Goal: Task Accomplishment & Management: Manage account settings

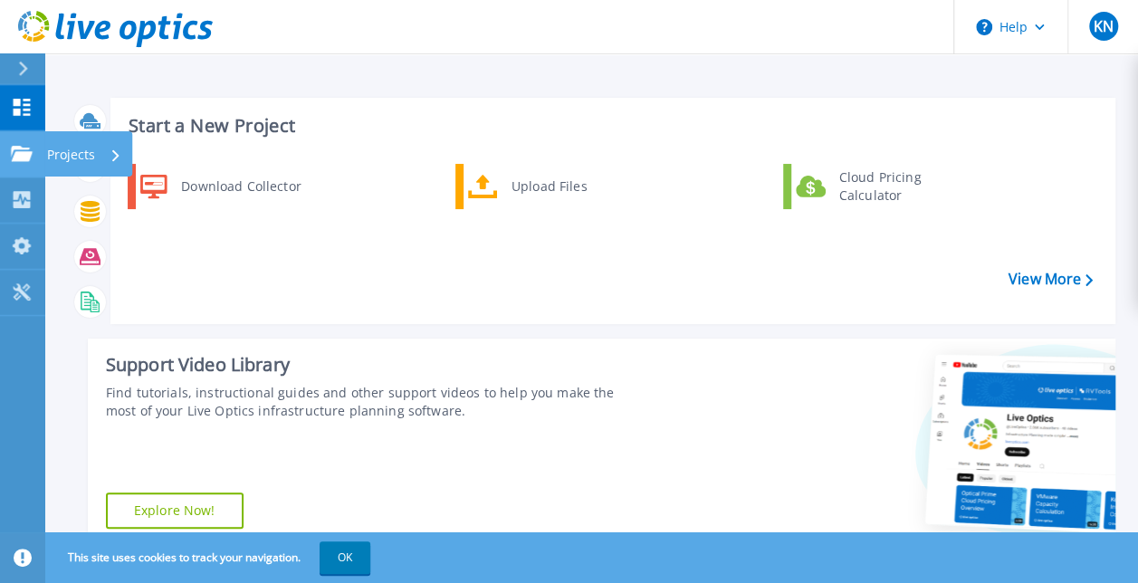
click at [18, 157] on icon at bounding box center [22, 153] width 22 height 15
click at [642, 78] on div "Start a New Project Download Collector Upload Files Cloud Pricing Calculator Vi…" at bounding box center [591, 423] width 1093 height 847
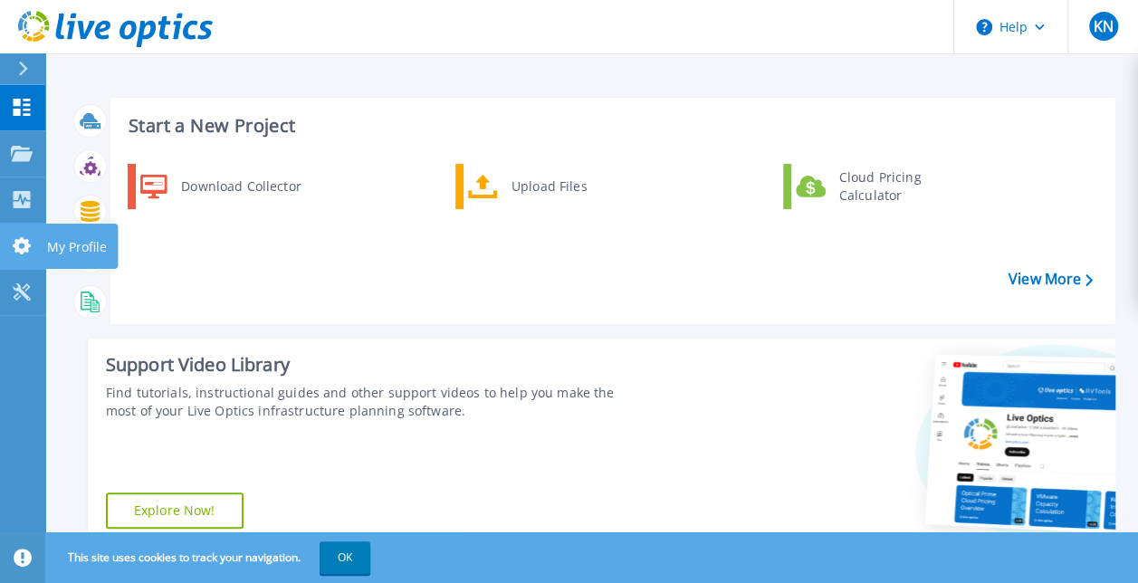
click at [24, 243] on icon at bounding box center [22, 245] width 18 height 17
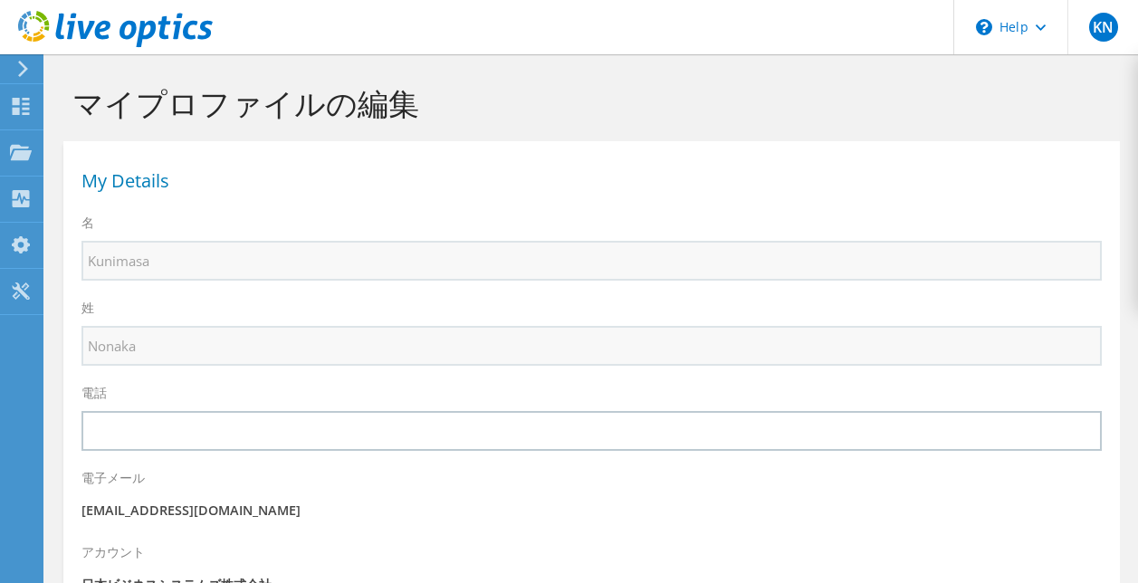
select select "110"
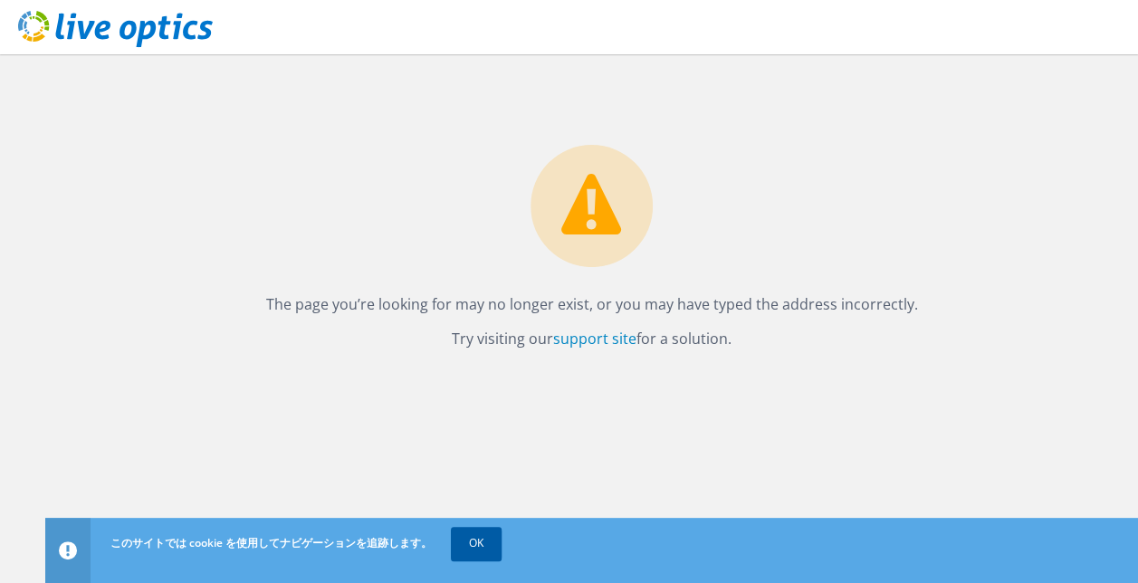
click at [471, 541] on link "OK" at bounding box center [476, 543] width 51 height 33
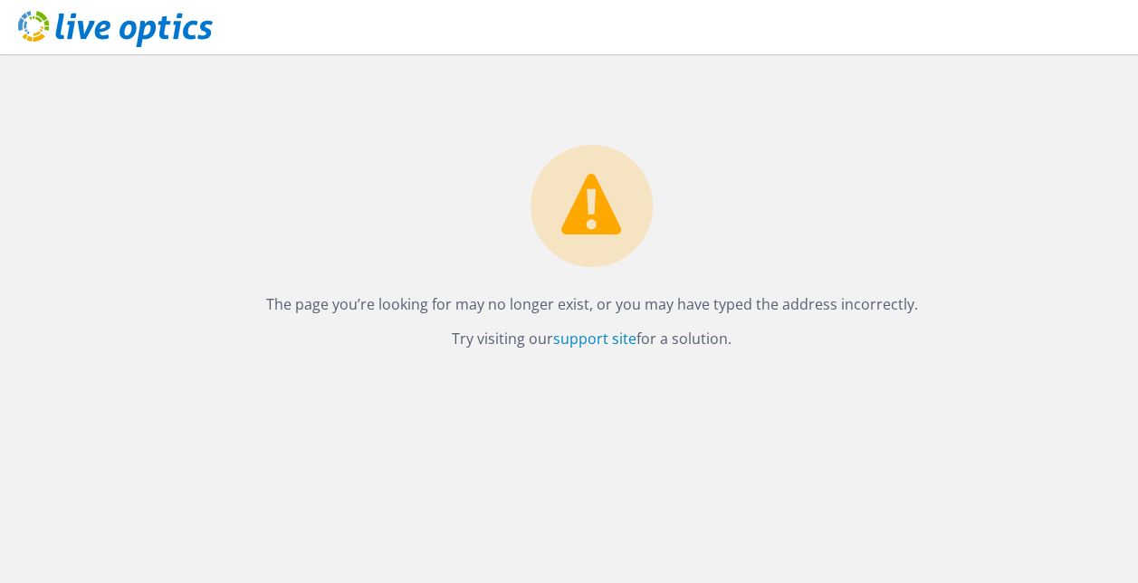
click at [135, 29] on use at bounding box center [115, 29] width 195 height 36
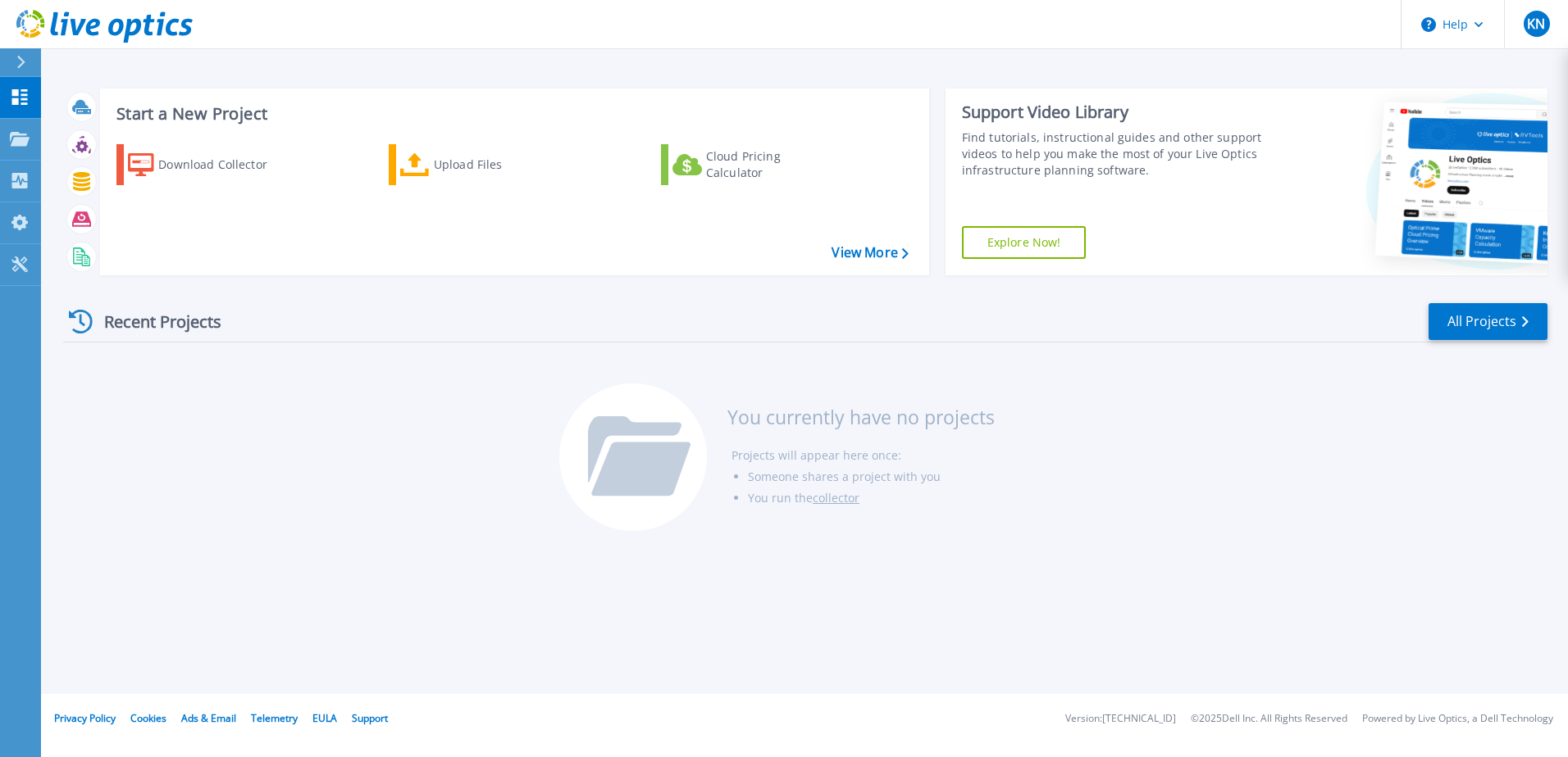
click at [21, 69] on div at bounding box center [27, 62] width 26 height 28
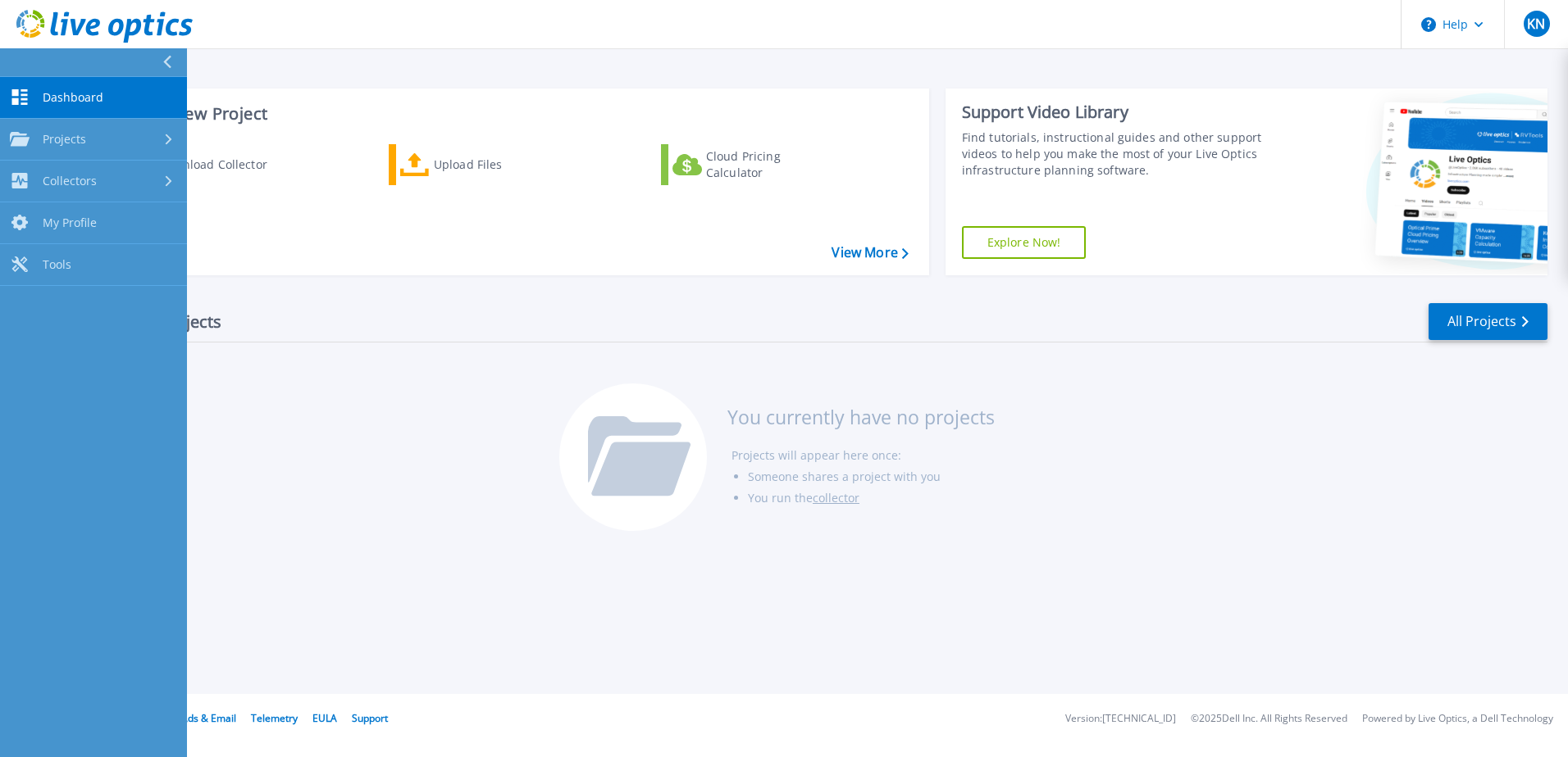
click at [21, 69] on button at bounding box center [93, 62] width 187 height 29
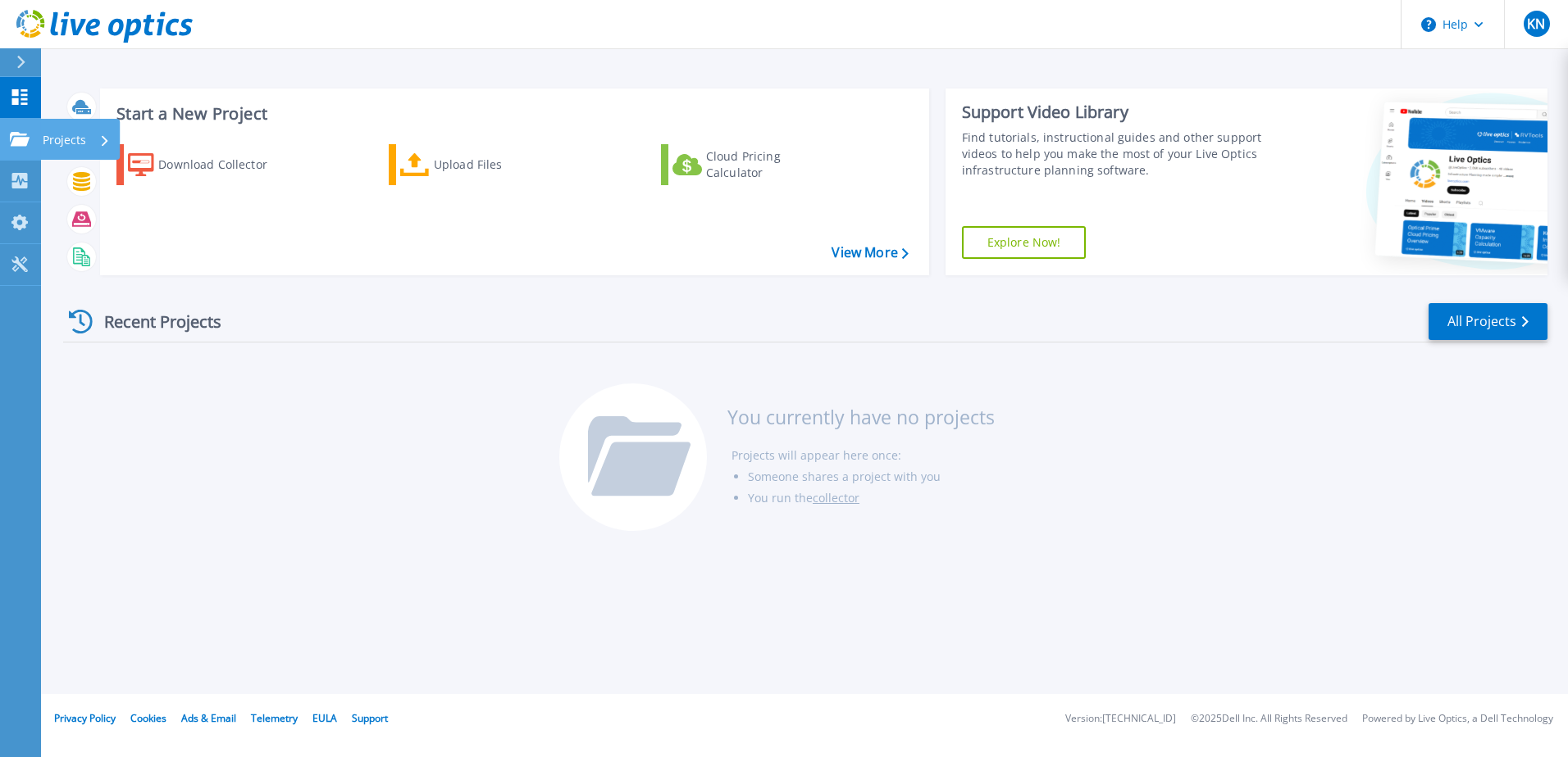
click at [5, 151] on link "Projects Projects" at bounding box center [20, 139] width 41 height 42
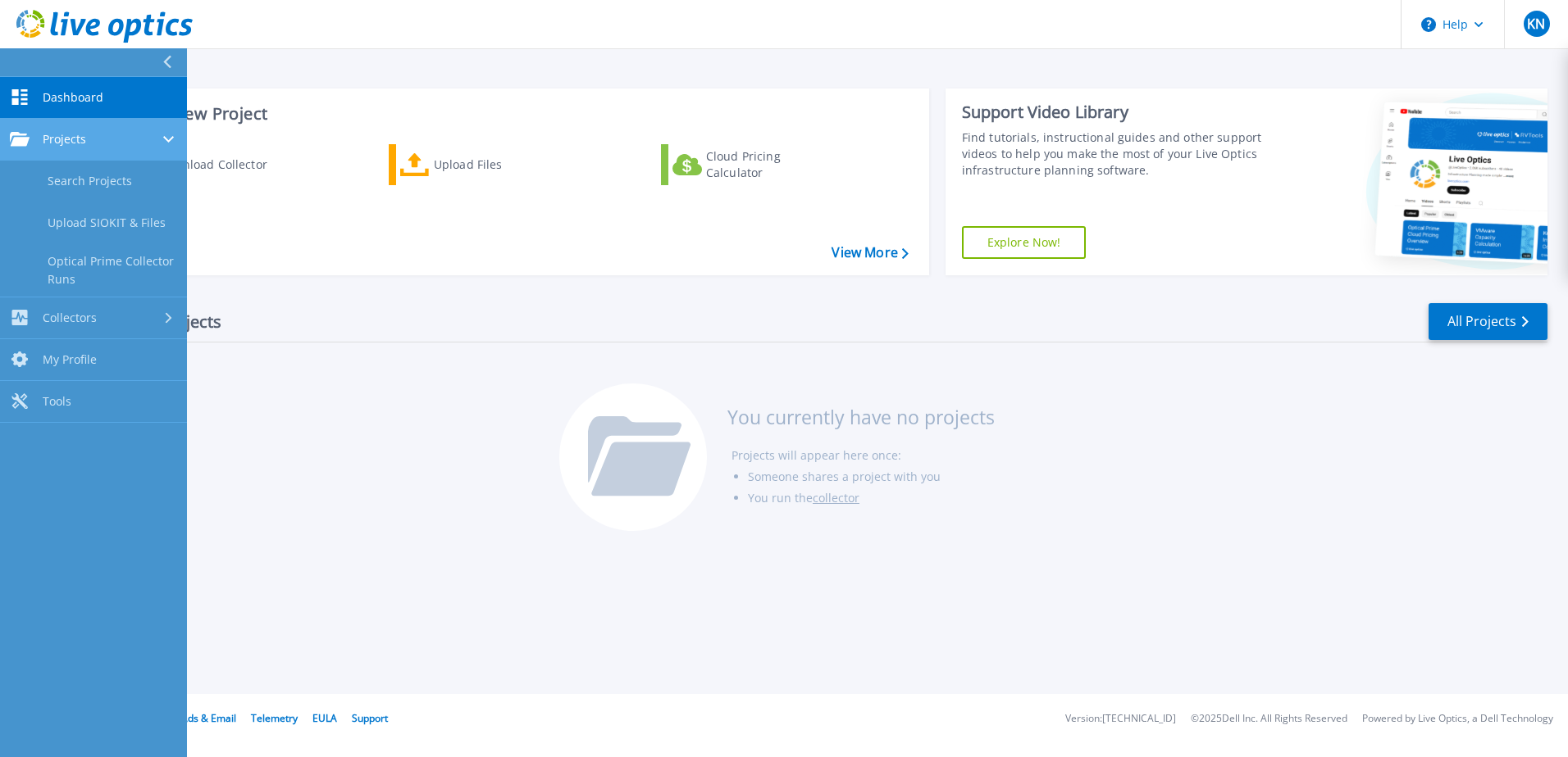
click at [10, 140] on icon at bounding box center [20, 139] width 20 height 14
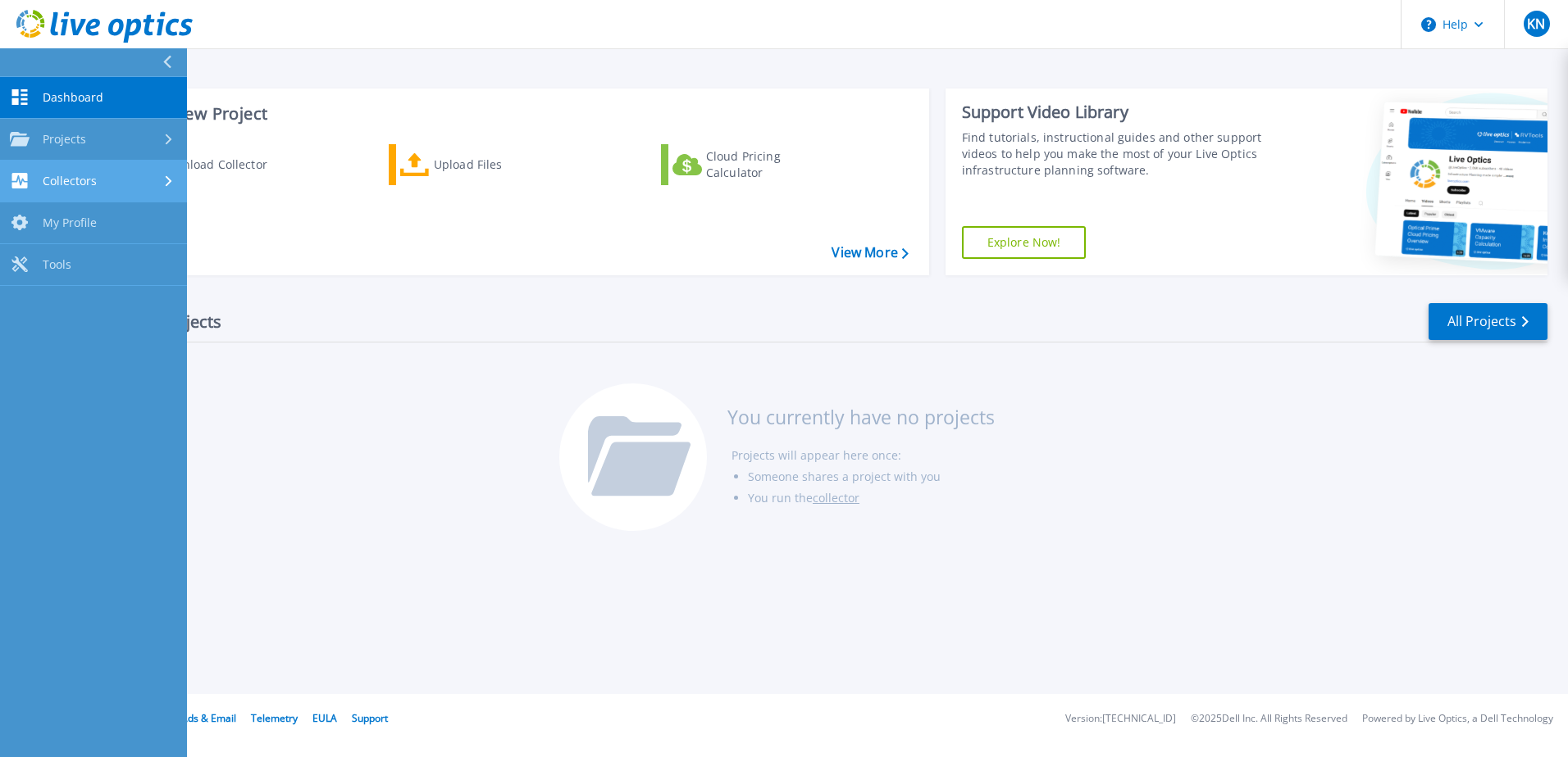
click at [6, 167] on link "Collectors Collectors" at bounding box center [93, 181] width 187 height 42
click at [49, 208] on link "Download Collector" at bounding box center [93, 224] width 187 height 42
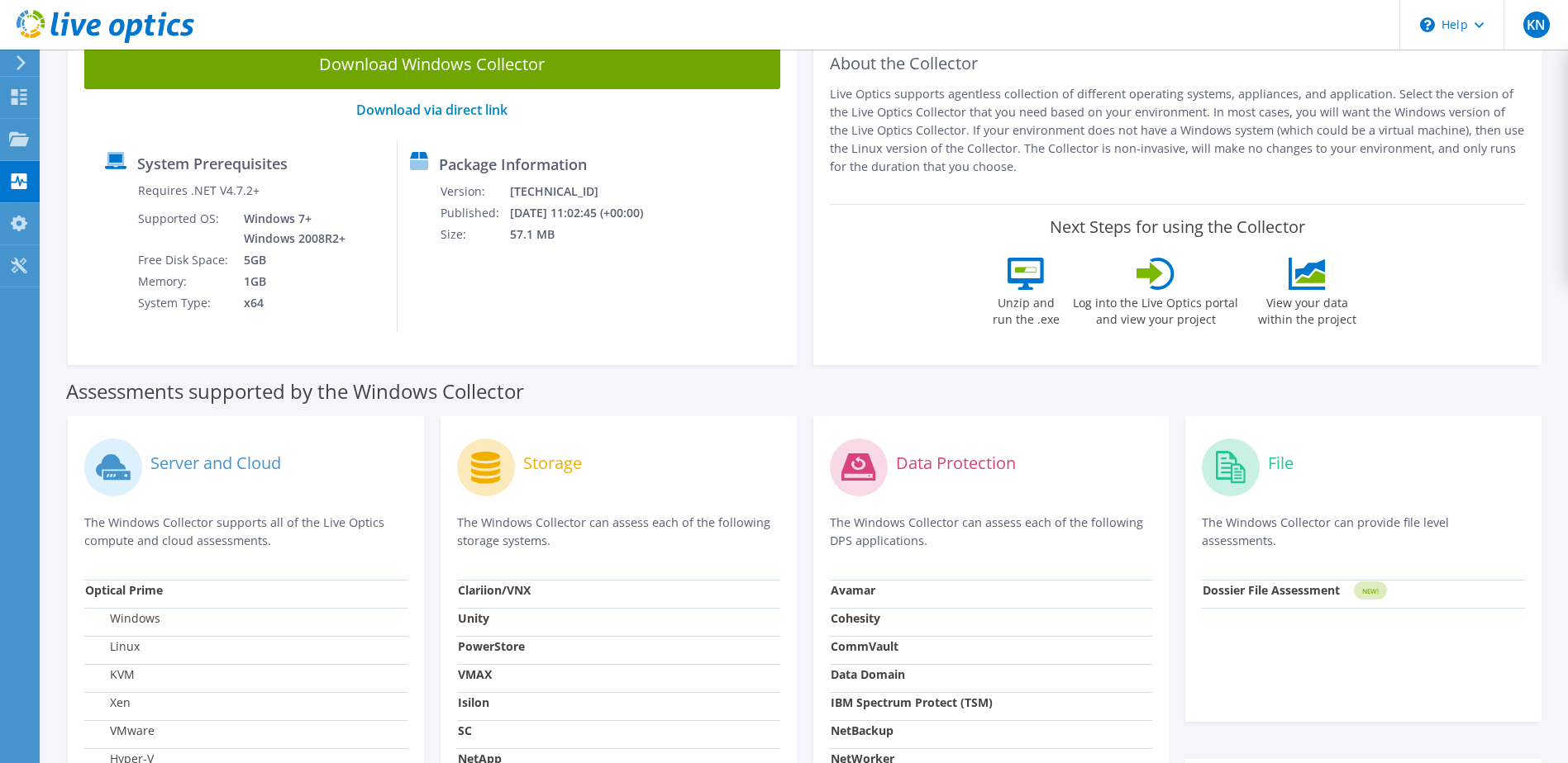
scroll to position [165, 0]
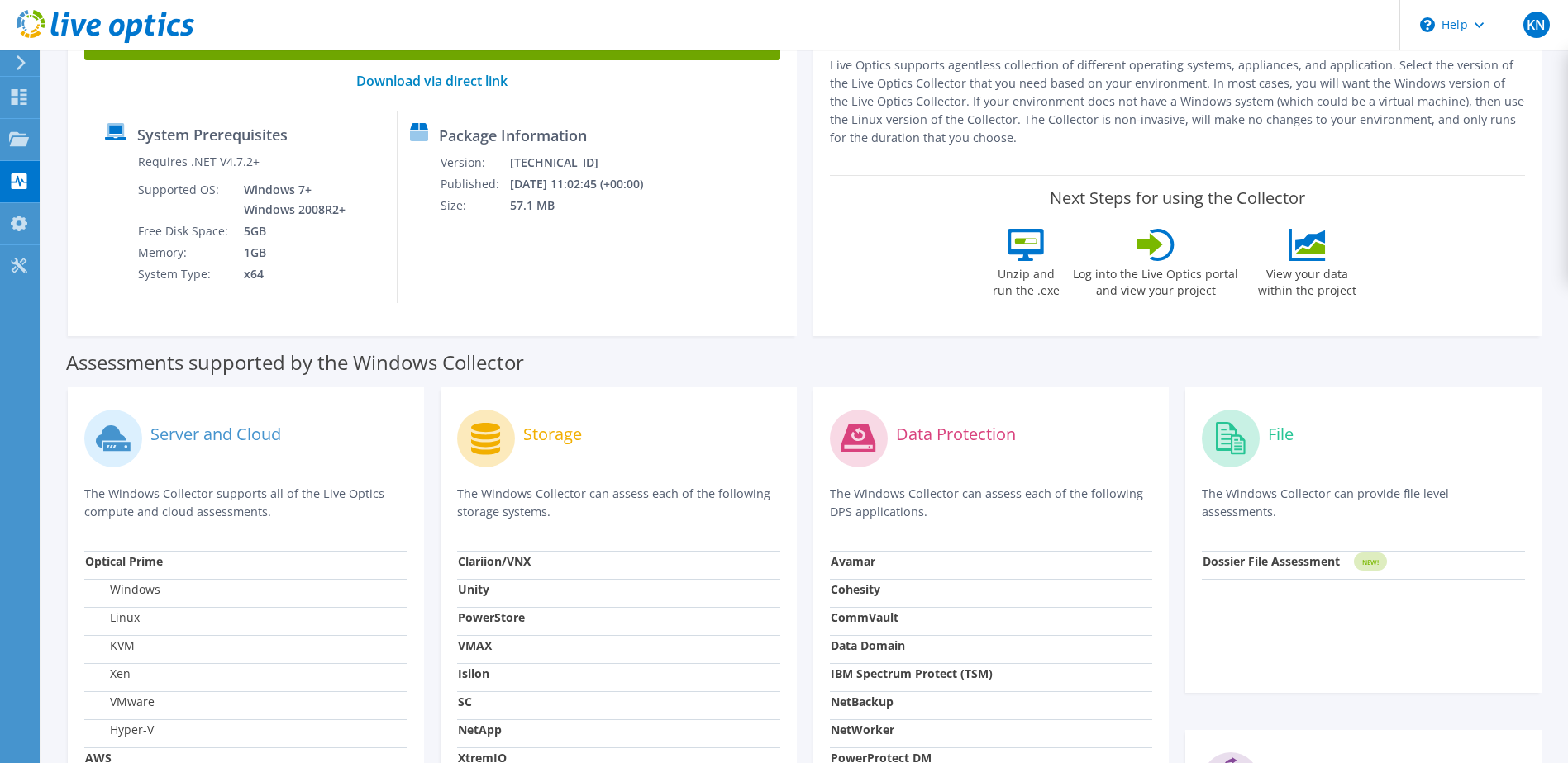
click at [1365, 561] on tspan "NEW!" at bounding box center [1371, 562] width 16 height 9
click at [1304, 554] on strong "Dossier File Assessment" at bounding box center [1271, 561] width 137 height 16
click at [1258, 561] on strong "Dossier File Assessment" at bounding box center [1271, 561] width 137 height 16
click at [1259, 497] on p "The Windows Collector can provide file level assessments." at bounding box center [1363, 503] width 323 height 37
click at [1225, 432] on circle at bounding box center [1230, 438] width 58 height 57
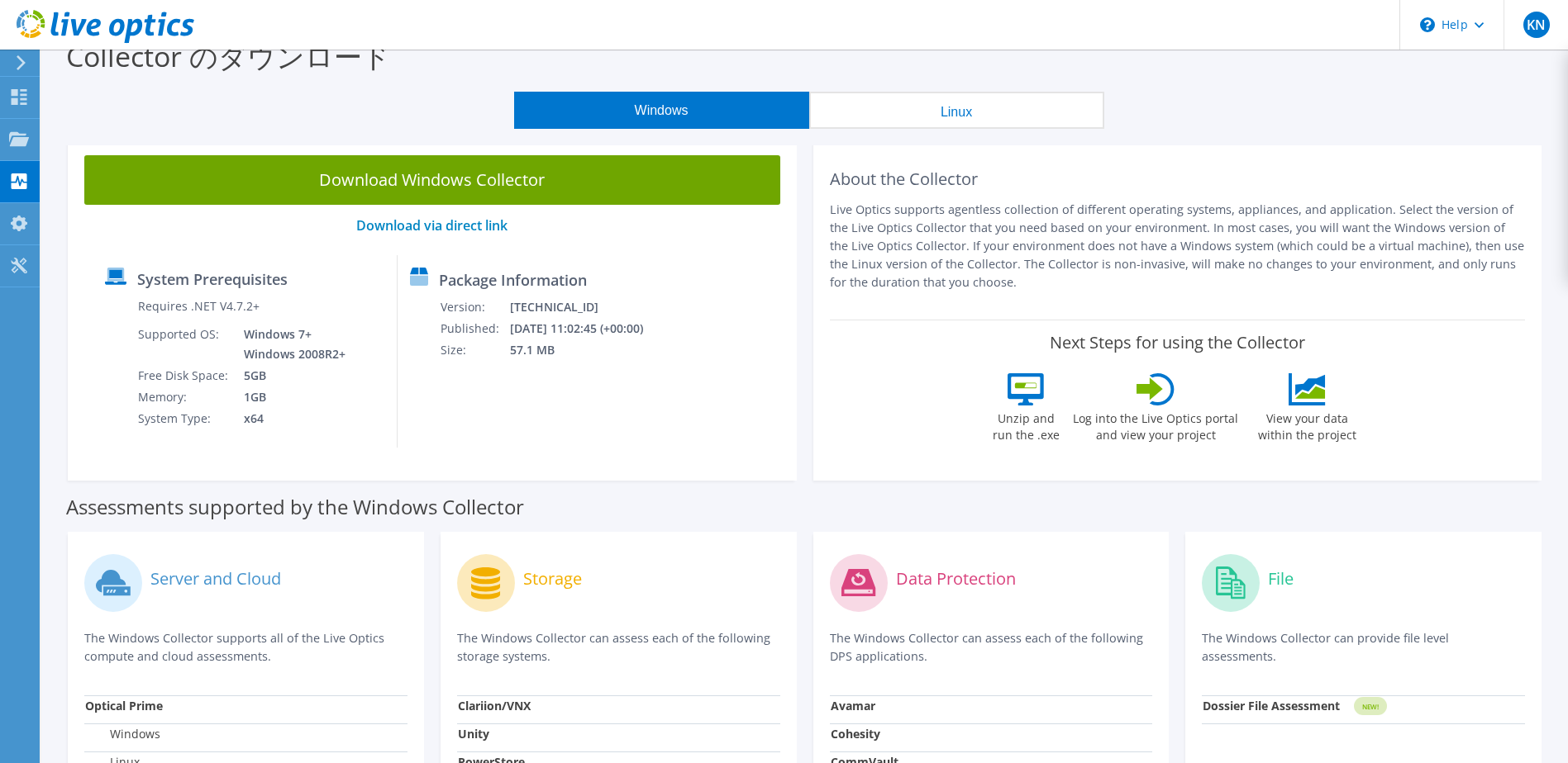
scroll to position [0, 0]
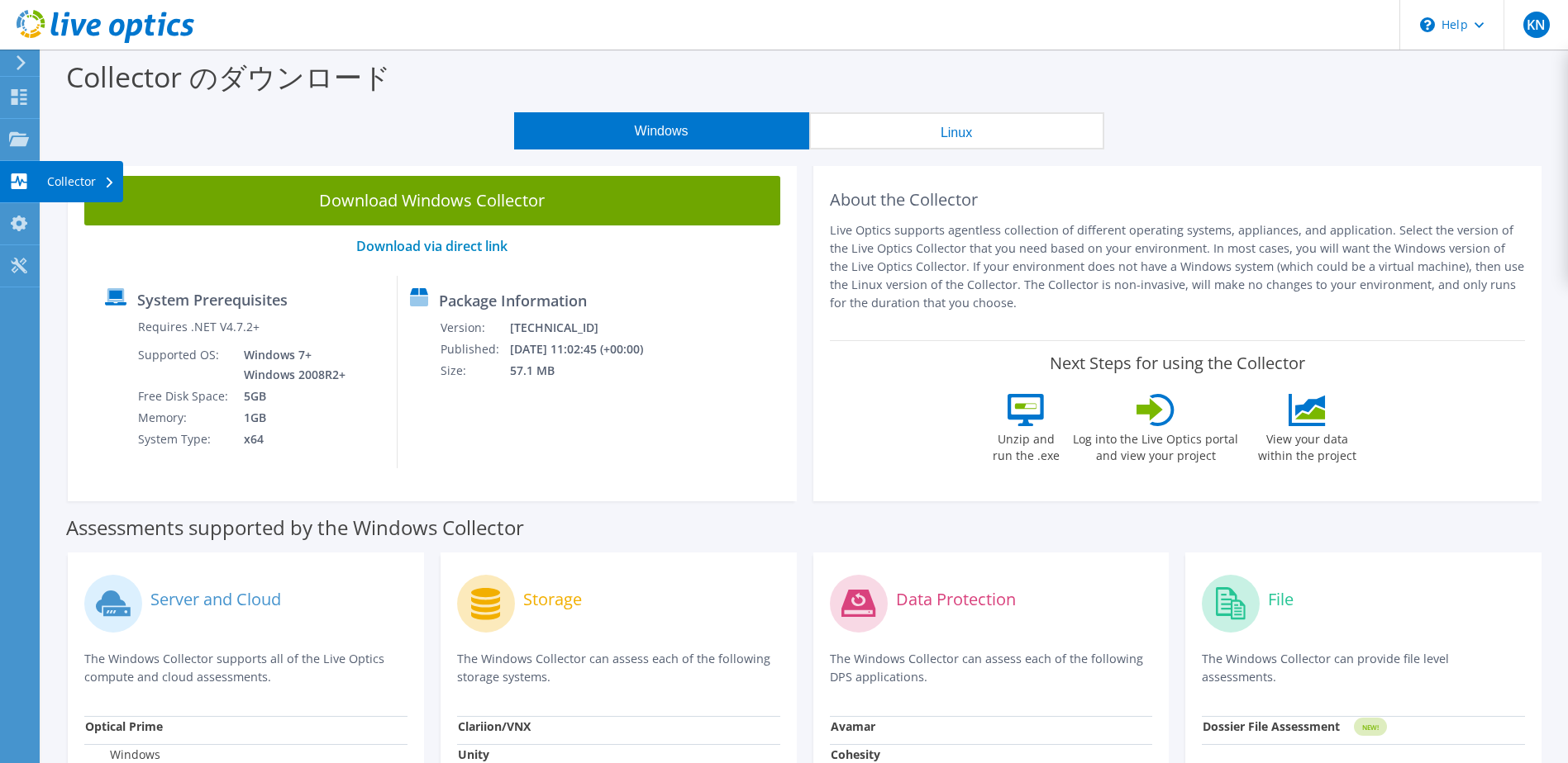
click at [0, 173] on html "KN エンドユーザー Kunimasa Nonaka kunimasa.nonaka@jbs.com 日本ビジネスシステムズ株式会社 My Profile L…" at bounding box center [784, 382] width 1568 height 763
click at [22, 185] on use at bounding box center [19, 181] width 16 height 16
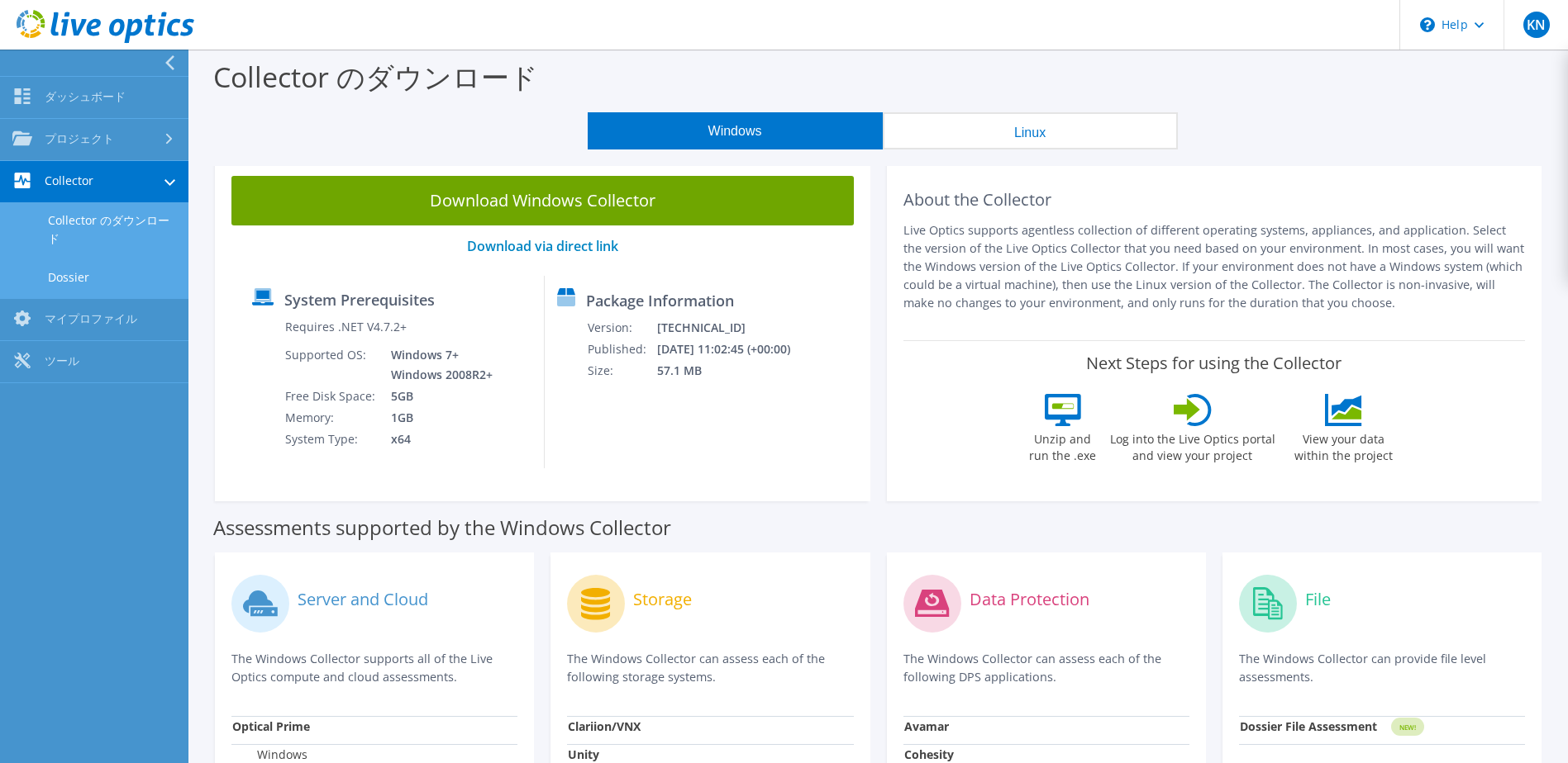
click at [86, 268] on link "Dossier" at bounding box center [94, 277] width 188 height 42
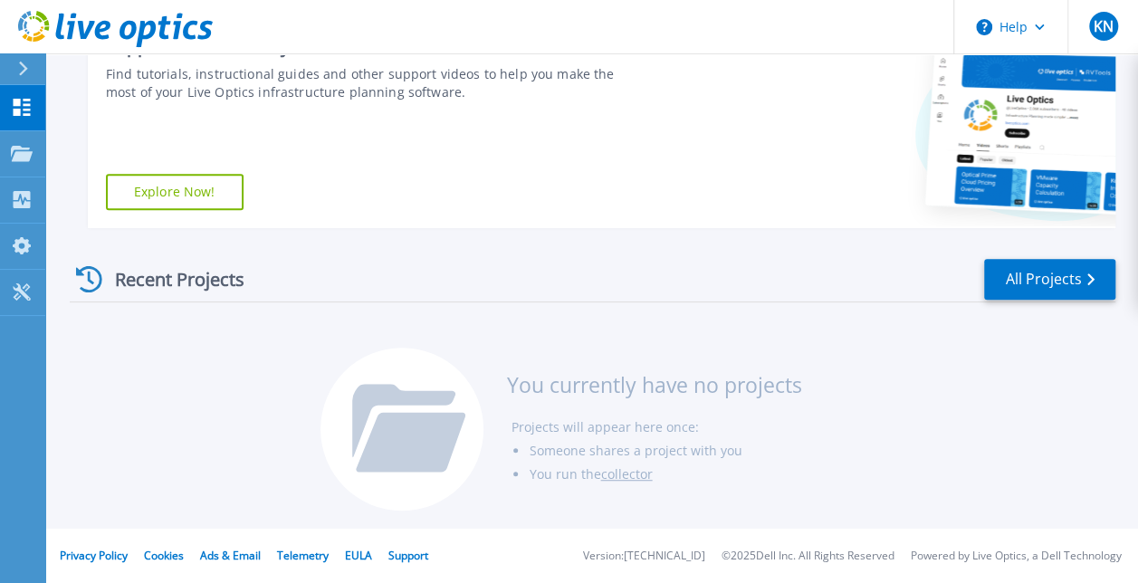
scroll to position [47, 0]
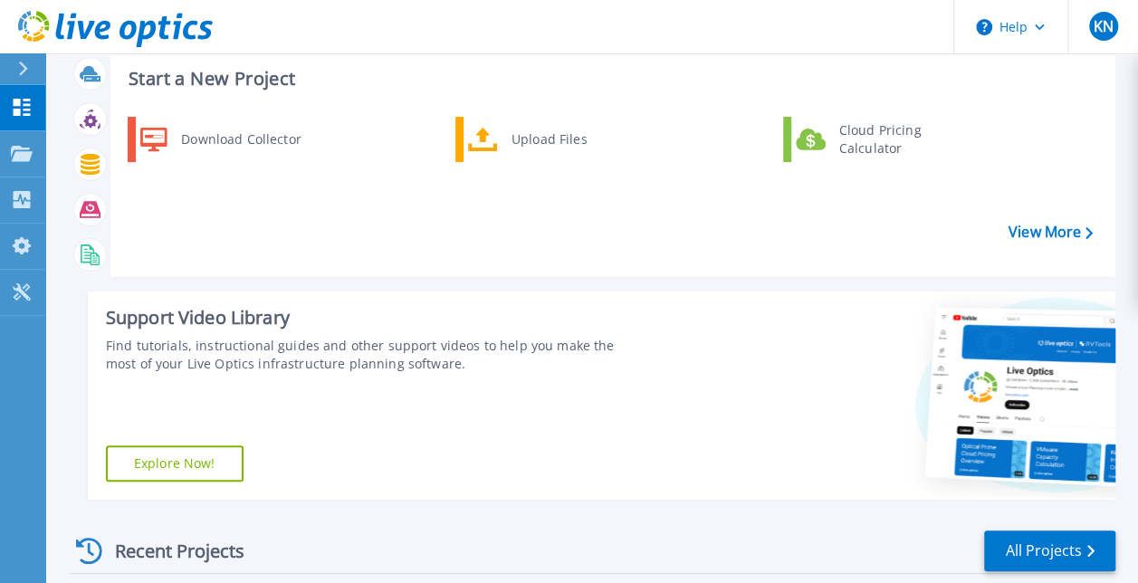
click at [1058, 203] on div "Download Collector Upload Files Cloud Pricing Calculator" at bounding box center [610, 190] width 992 height 156
click at [1057, 224] on link "View More" at bounding box center [1051, 232] width 84 height 17
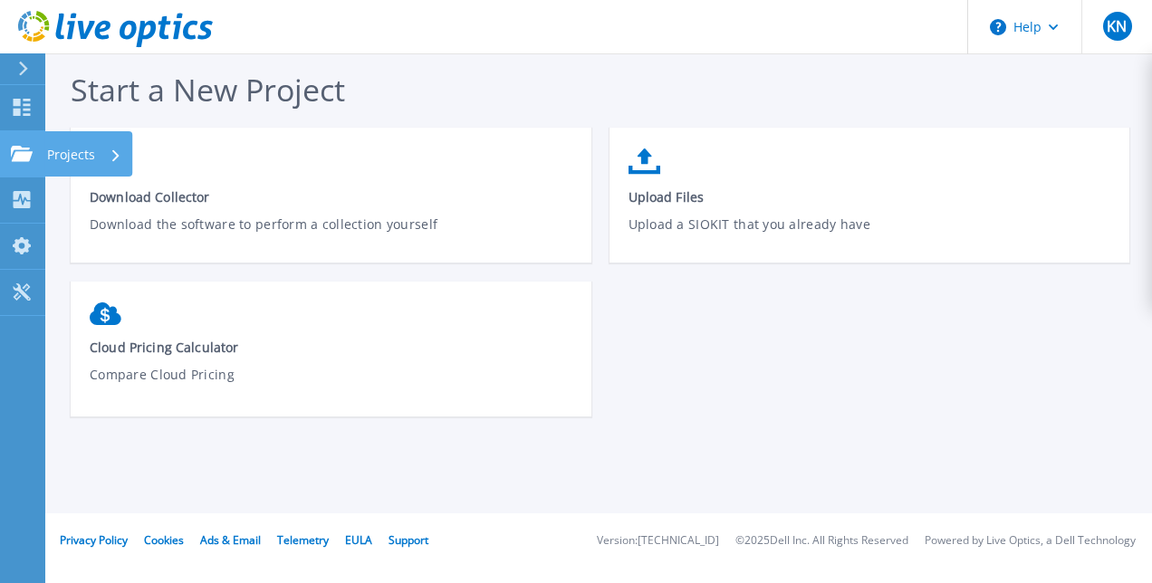
click at [33, 170] on link "Projects Projects" at bounding box center [22, 154] width 45 height 46
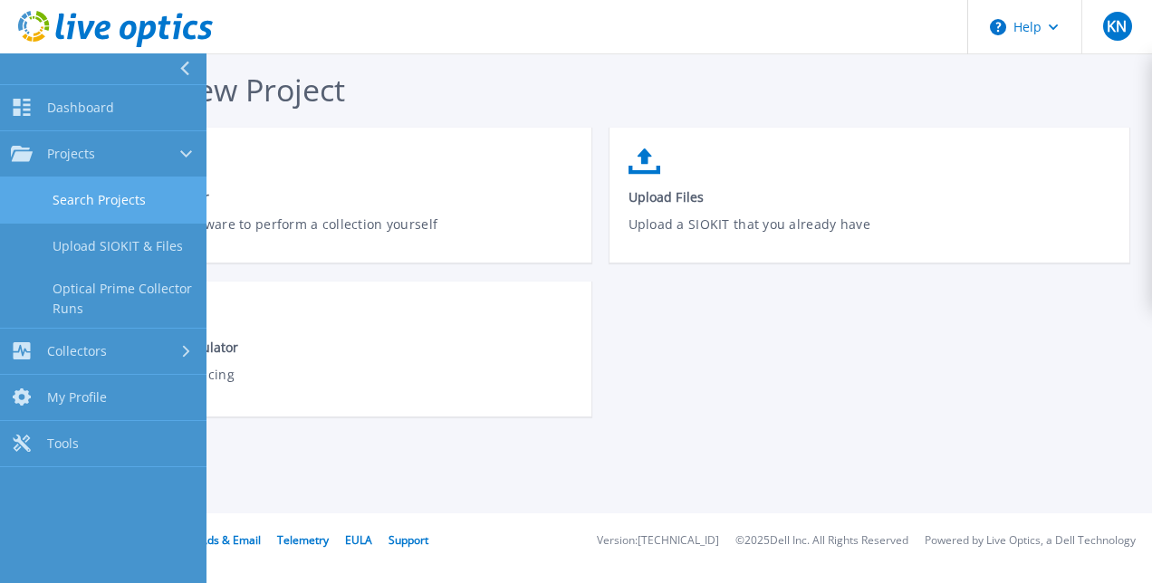
click at [52, 201] on link "Search Projects" at bounding box center [103, 200] width 206 height 46
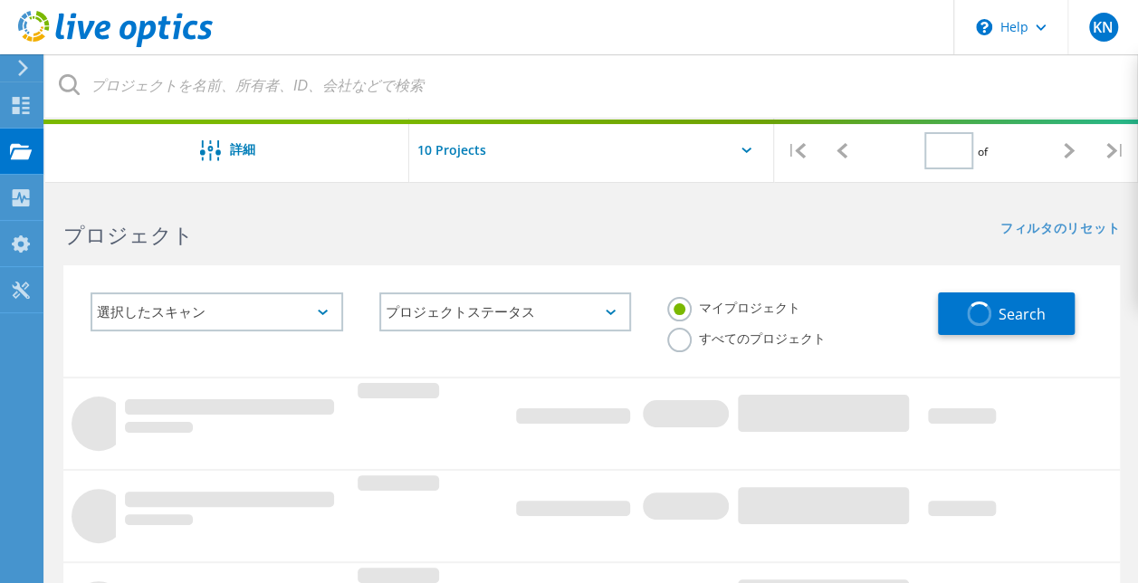
type input "1"
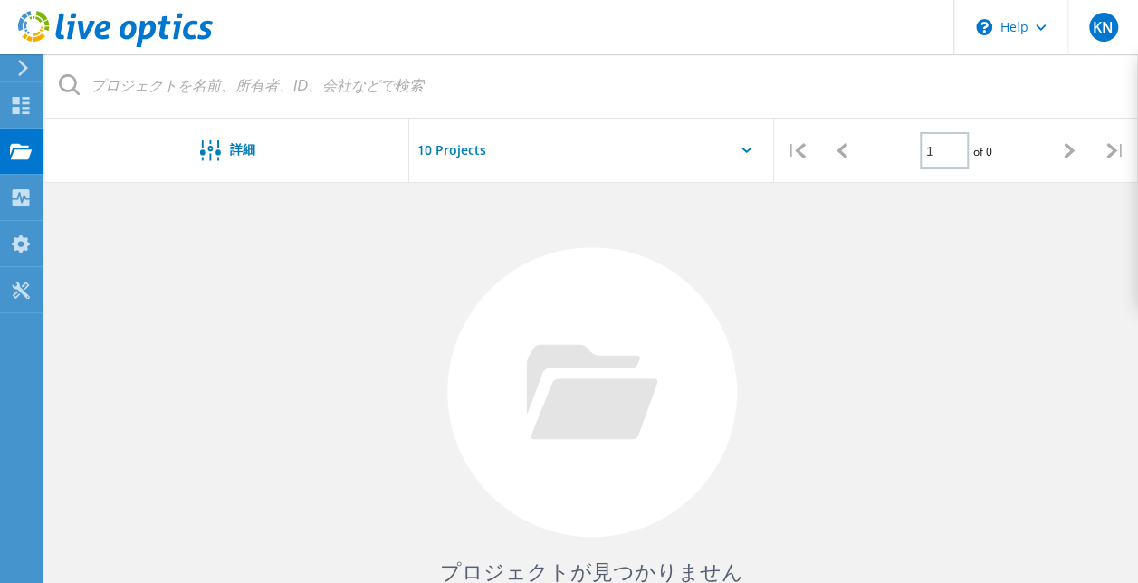
scroll to position [272, 0]
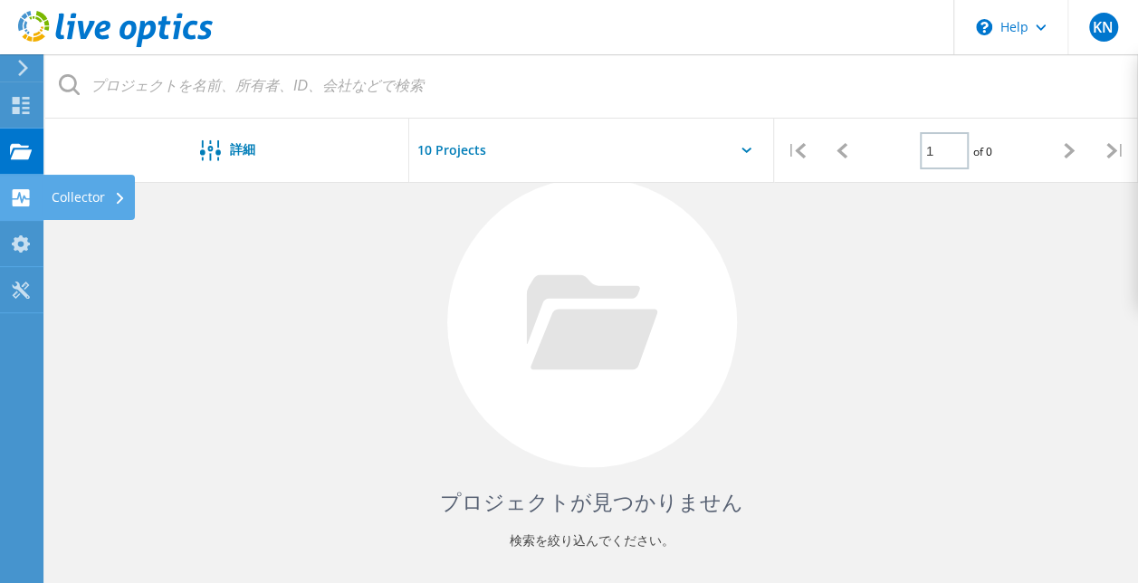
click at [0, 190] on html "\n Help Explore Helpful Articles Contact Support KN エンドユーザー Kunimasa Nonaka [EM…" at bounding box center [569, 188] width 1138 height 920
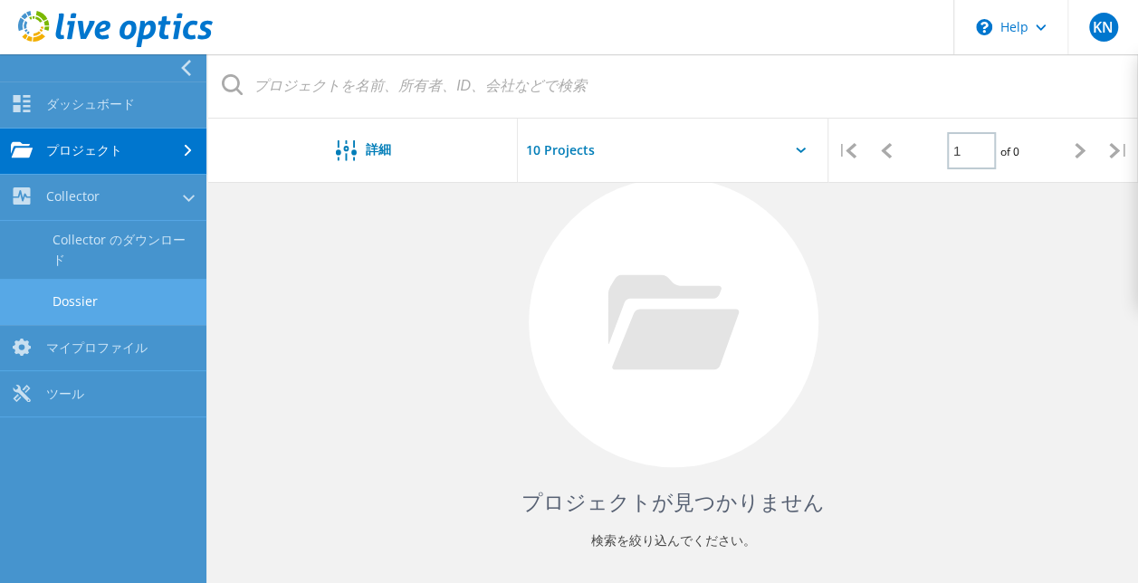
click at [98, 295] on link "Dossier" at bounding box center [103, 302] width 206 height 46
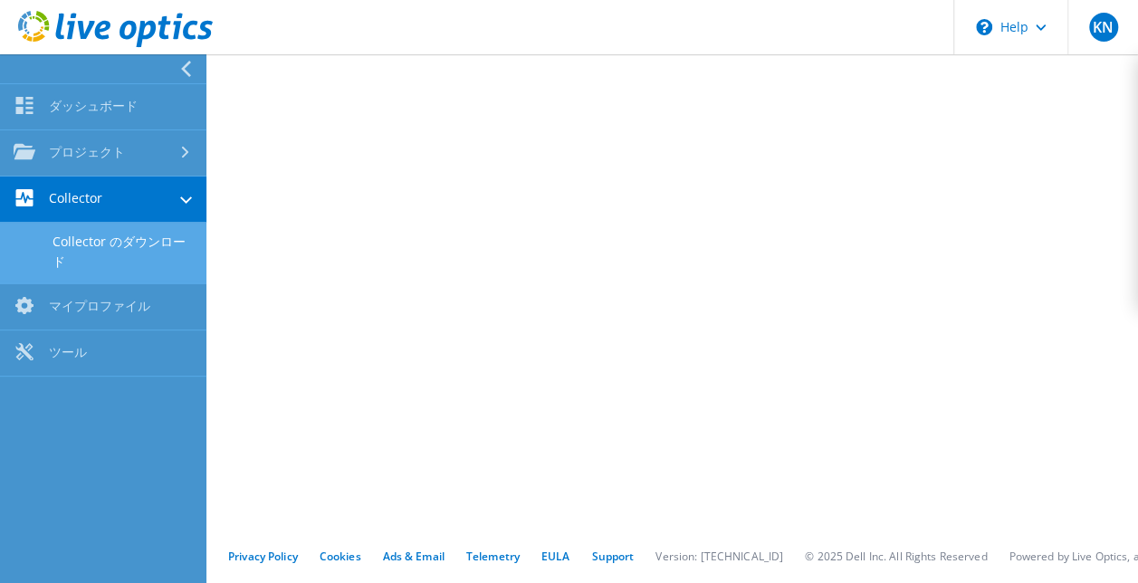
click at [20, 256] on link "Collector のダウンロード" at bounding box center [103, 252] width 206 height 58
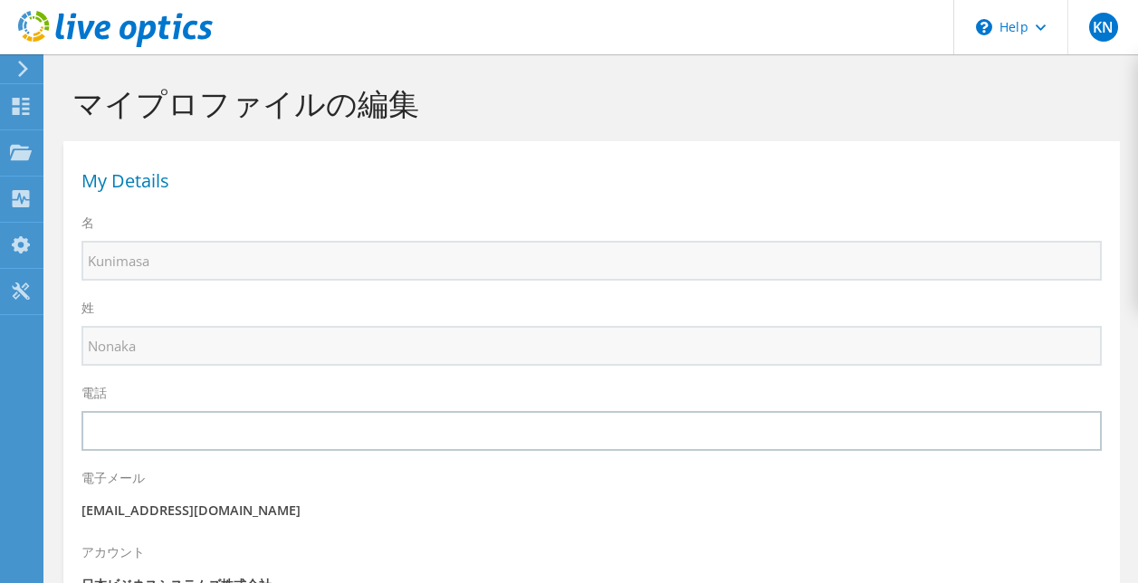
select select "110"
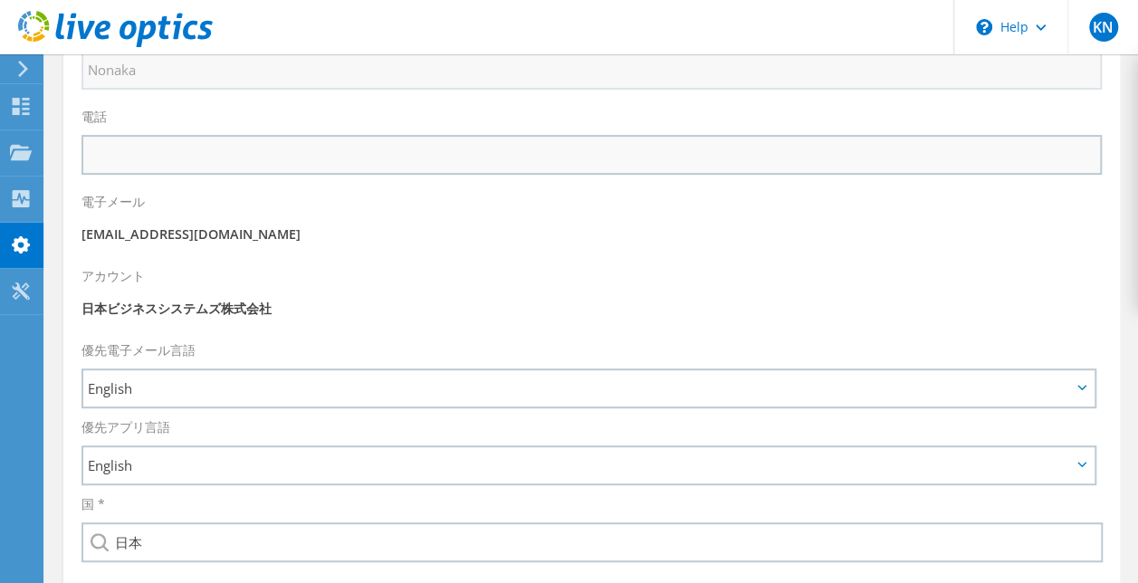
scroll to position [362, 0]
